Goal: Check status: Check status

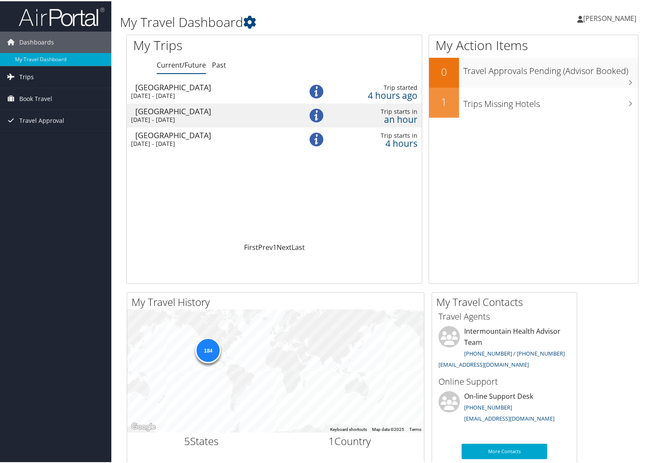
click at [28, 76] on span "Trips" at bounding box center [26, 75] width 15 height 21
click at [49, 95] on link "Current/Future Trips" at bounding box center [55, 93] width 111 height 13
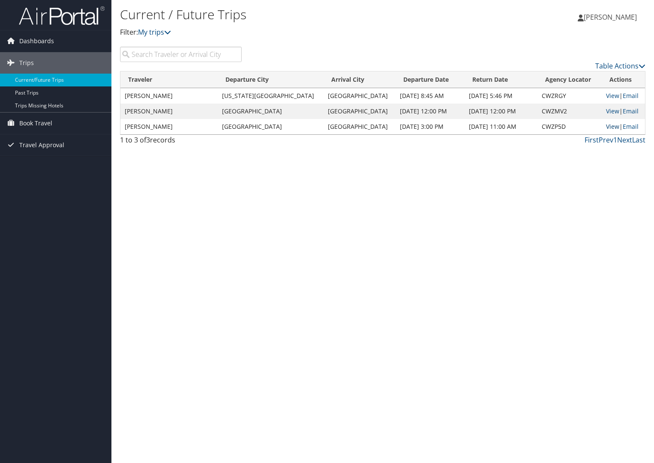
click at [606, 127] on link "View" at bounding box center [612, 126] width 13 height 8
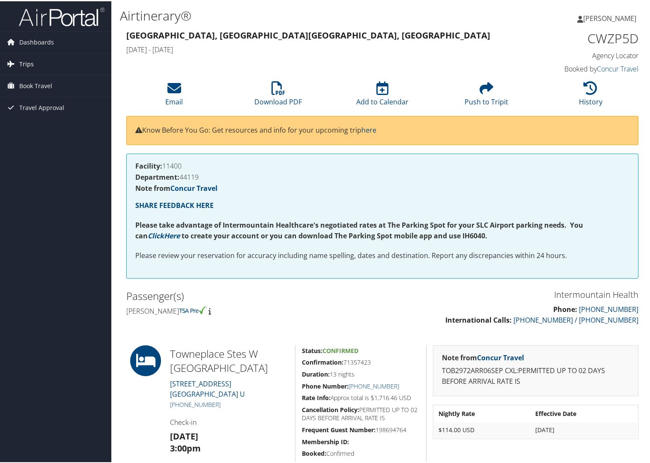
click at [24, 66] on span "Trips" at bounding box center [26, 62] width 15 height 21
click at [39, 80] on link "Current/Future Trips" at bounding box center [55, 80] width 111 height 13
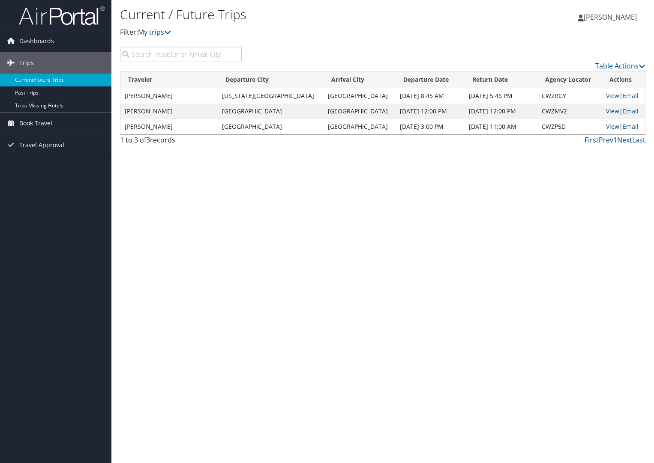
click at [606, 129] on link "View" at bounding box center [612, 126] width 13 height 8
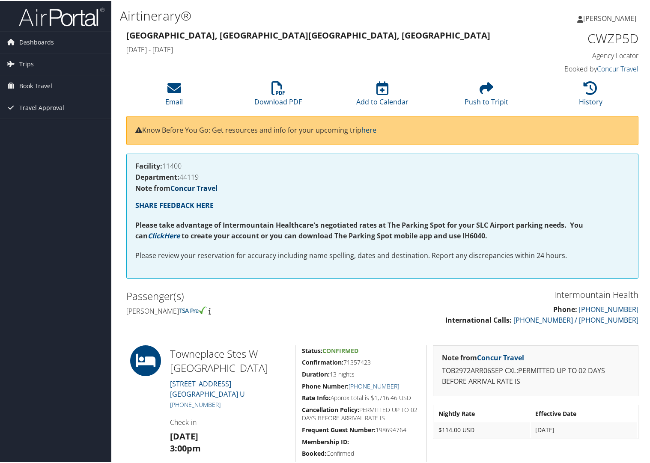
click at [190, 187] on link "Concur Travel" at bounding box center [193, 186] width 47 height 9
click at [35, 89] on span "Book Travel" at bounding box center [35, 84] width 33 height 21
click at [36, 128] on link "Book/Manage Online Trips" at bounding box center [55, 127] width 111 height 13
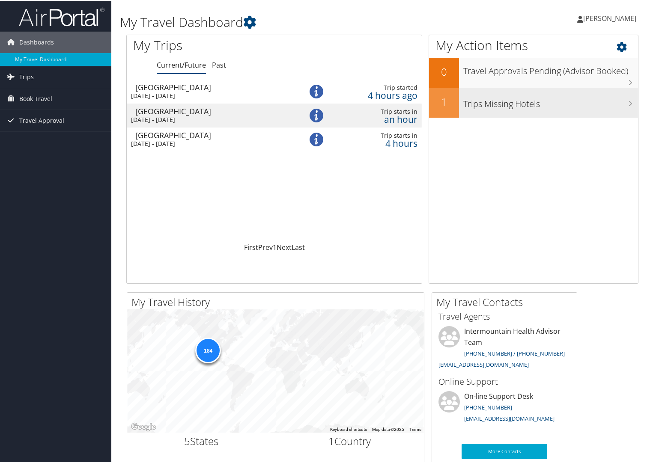
click at [609, 108] on h3 "Trips Missing Hotels" at bounding box center [550, 101] width 175 height 16
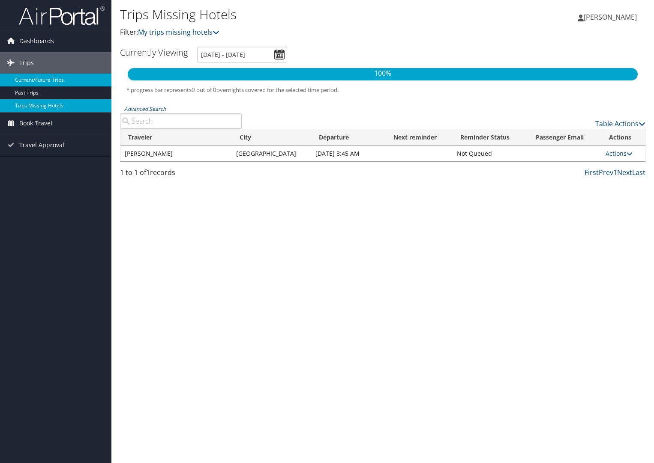
click at [64, 81] on link "Current/Future Trips" at bounding box center [55, 80] width 111 height 13
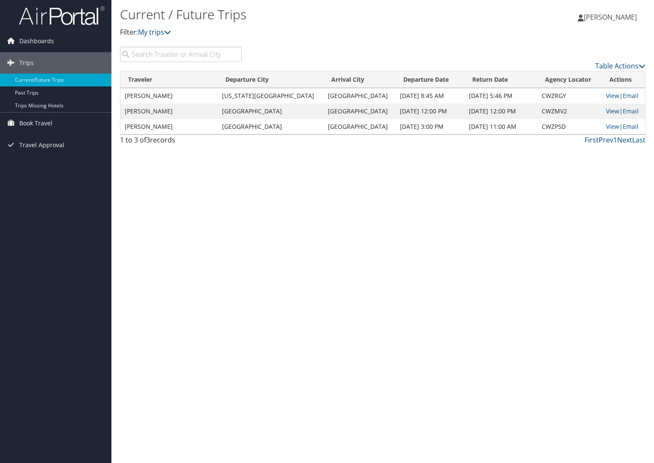
click at [606, 110] on link "View" at bounding box center [612, 111] width 13 height 8
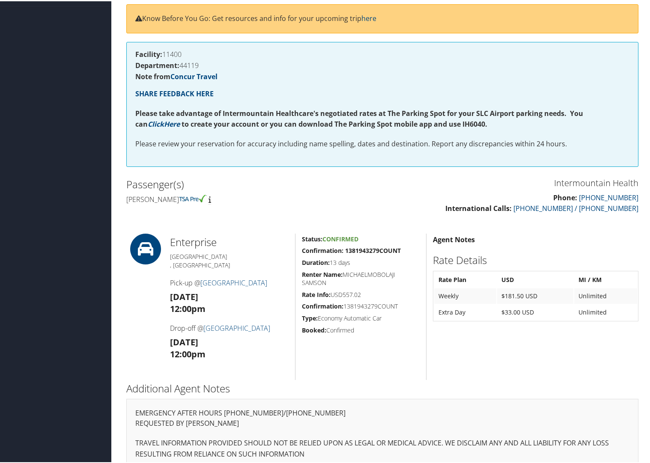
scroll to position [125, 0]
